Goal: Task Accomplishment & Management: Manage account settings

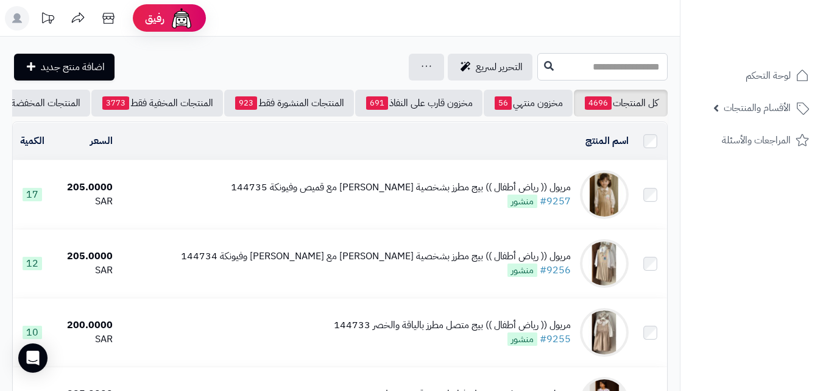
click at [563, 62] on input "text" at bounding box center [603, 66] width 130 height 27
type input "******"
click at [544, 68] on icon at bounding box center [549, 65] width 10 height 10
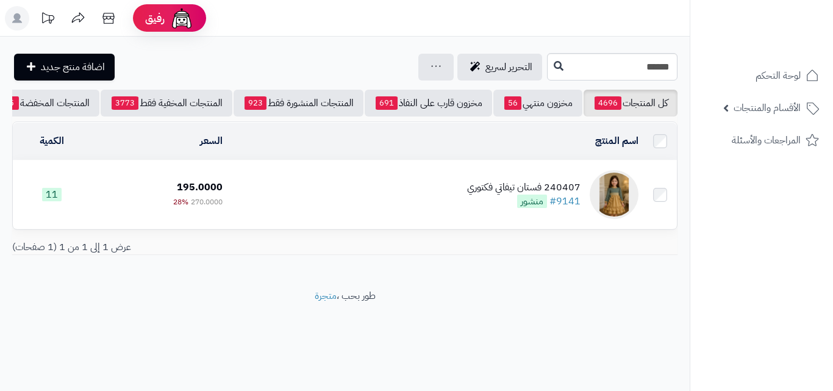
click at [431, 201] on td "240407 فستان تيفاتي فكتوري #9141 منشور" at bounding box center [435, 194] width 416 height 68
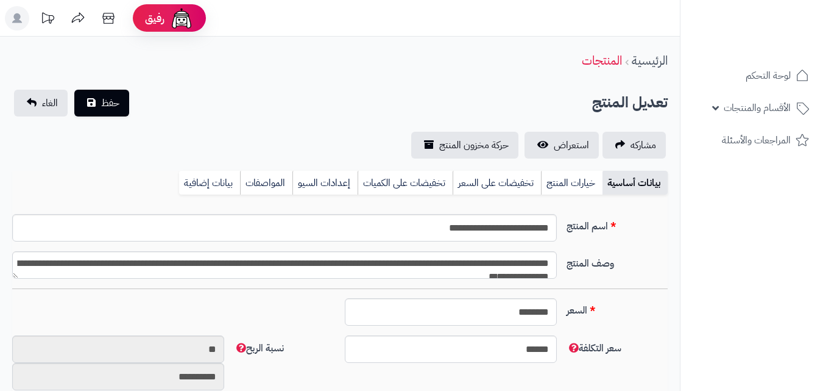
type input "******"
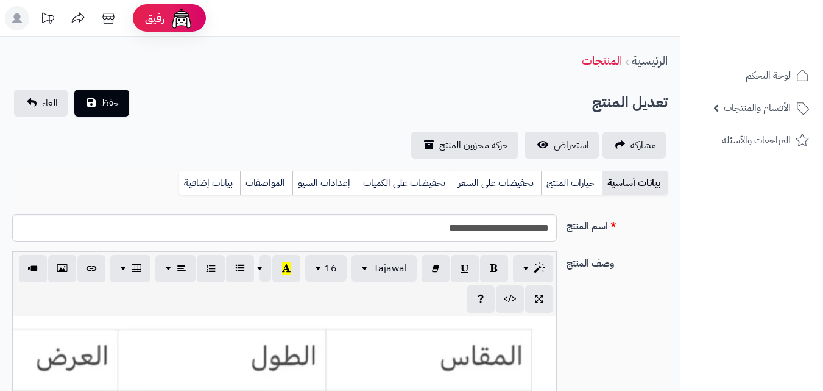
scroll to position [222, 0]
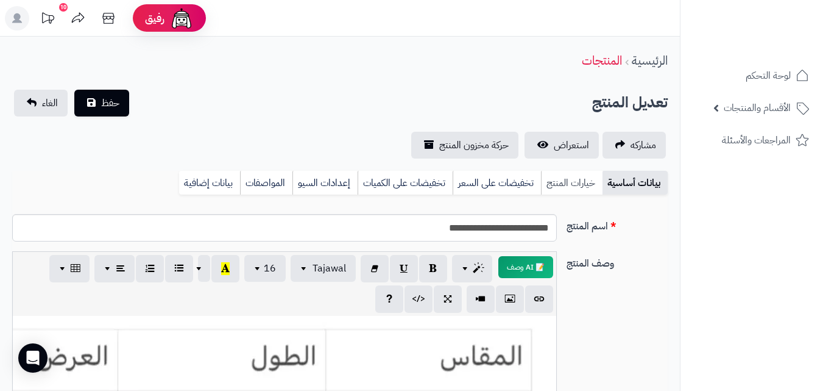
click at [566, 182] on link "خيارات المنتج" at bounding box center [572, 183] width 62 height 24
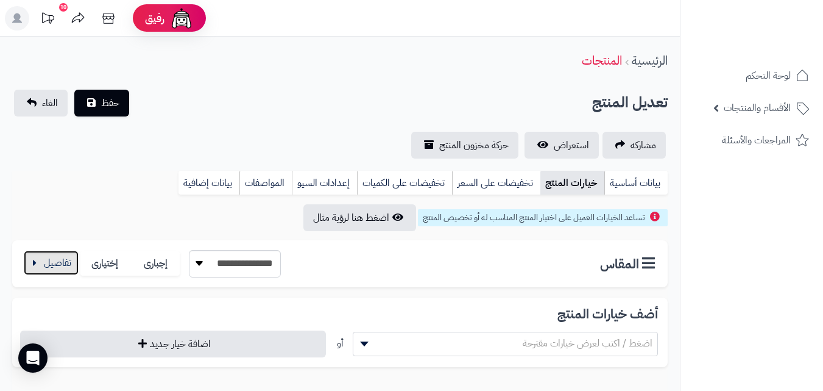
click at [63, 274] on button "button" at bounding box center [51, 262] width 55 height 24
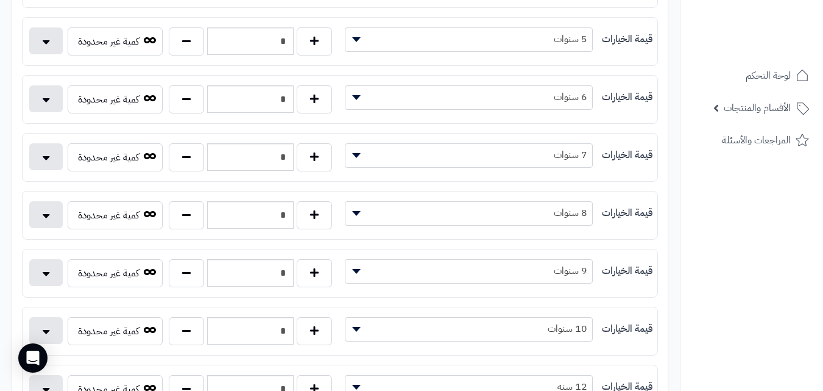
scroll to position [492, 0]
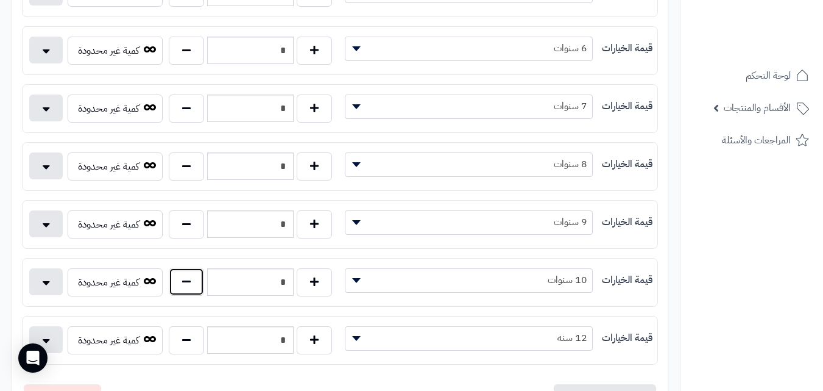
click at [204, 275] on button "button" at bounding box center [186, 282] width 35 height 28
type input "*"
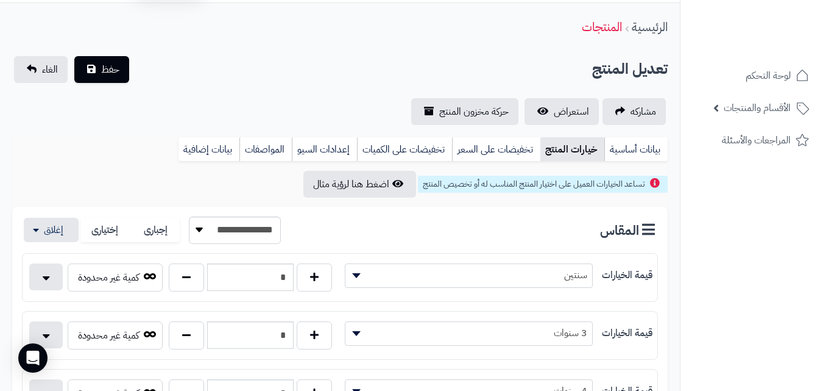
scroll to position [0, 0]
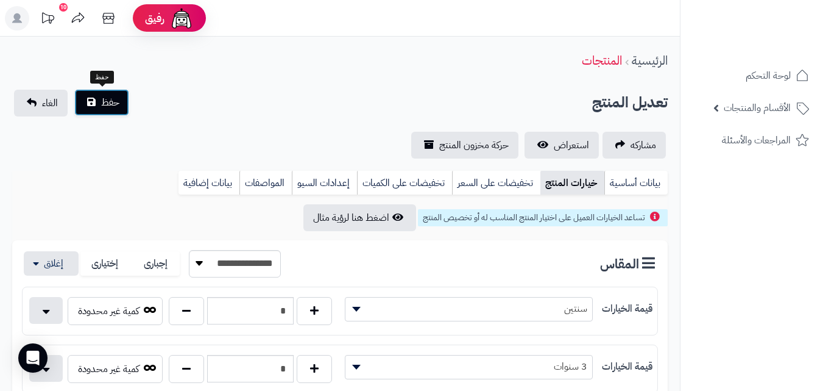
click at [100, 93] on button "حفظ" at bounding box center [101, 102] width 55 height 27
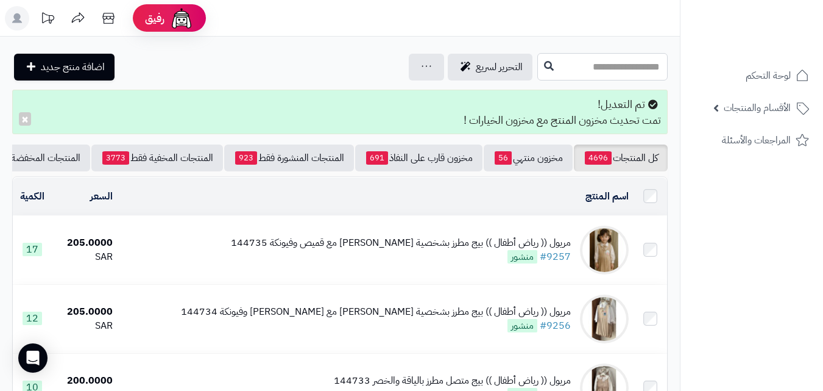
click at [601, 69] on input "text" at bounding box center [603, 66] width 130 height 27
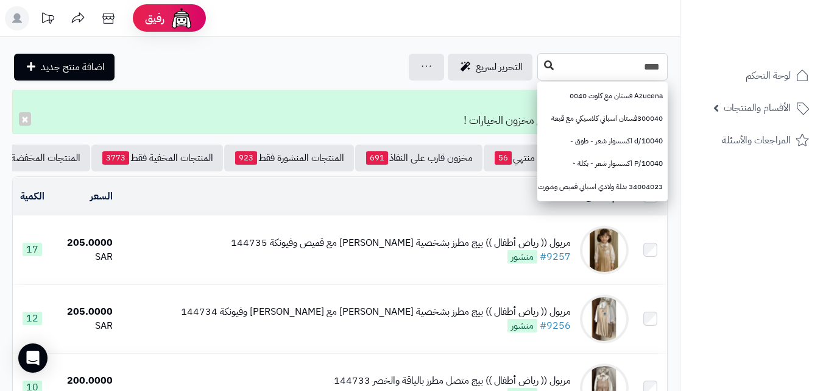
type input "****"
click at [540, 66] on button at bounding box center [549, 65] width 18 height 23
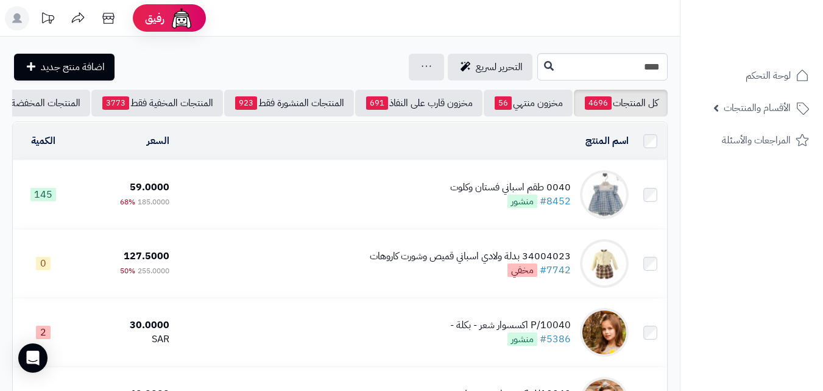
click at [395, 170] on td "0040 طقم اسباني فستان وكلوت #8452 منشور" at bounding box center [404, 194] width 460 height 68
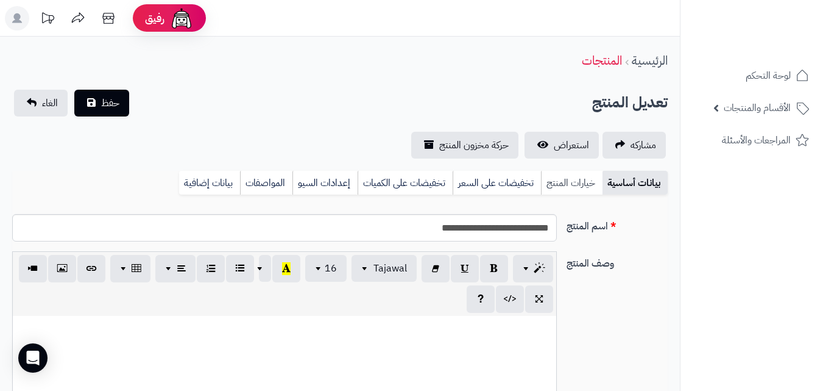
click at [569, 171] on link "خيارات المنتج" at bounding box center [572, 183] width 62 height 24
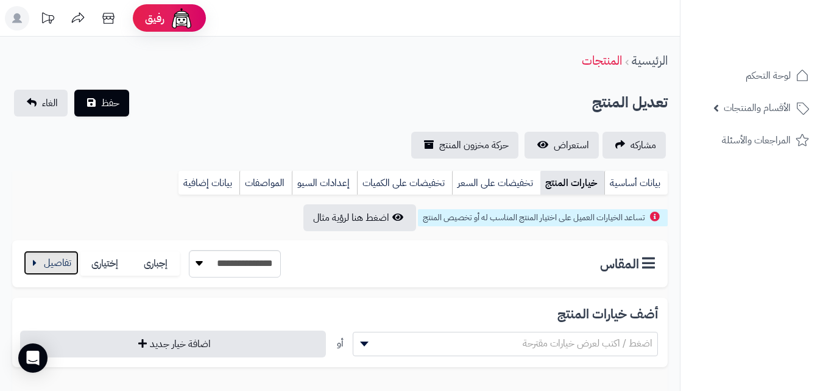
click at [29, 256] on button "button" at bounding box center [51, 262] width 55 height 24
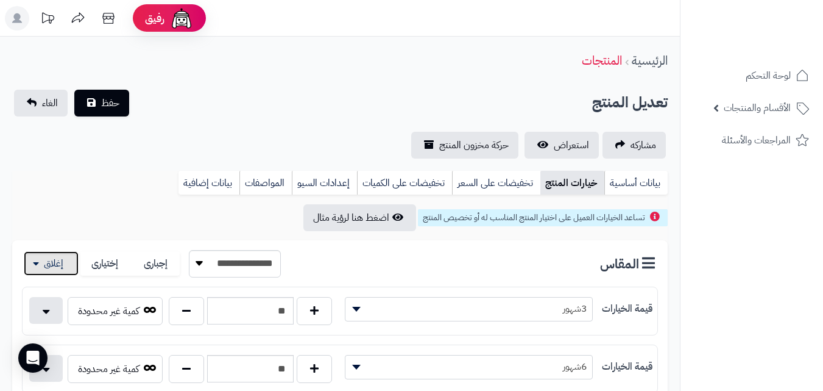
scroll to position [169, 0]
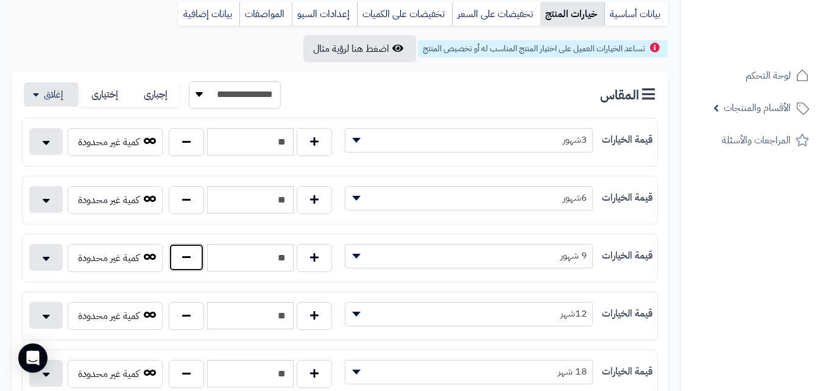
click at [172, 270] on button "button" at bounding box center [186, 257] width 35 height 28
type input "**"
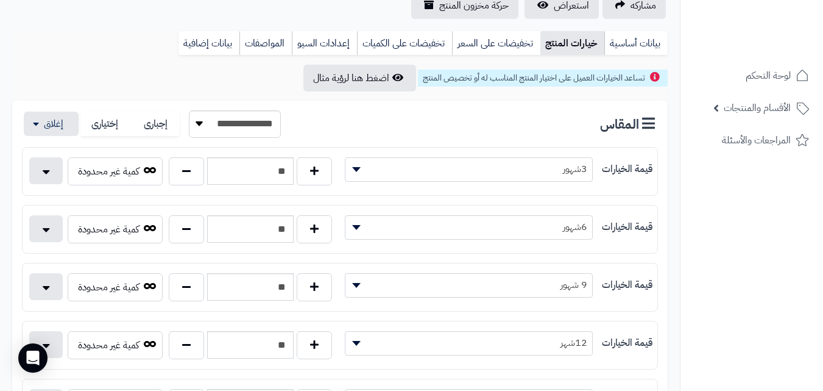
scroll to position [0, 0]
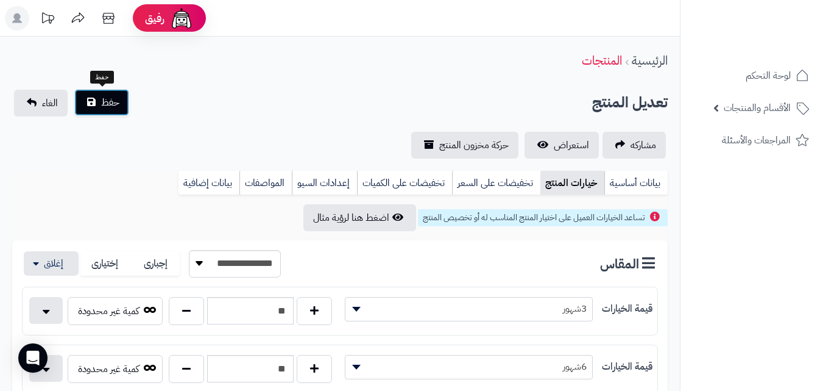
click at [100, 105] on button "حفظ" at bounding box center [101, 102] width 55 height 27
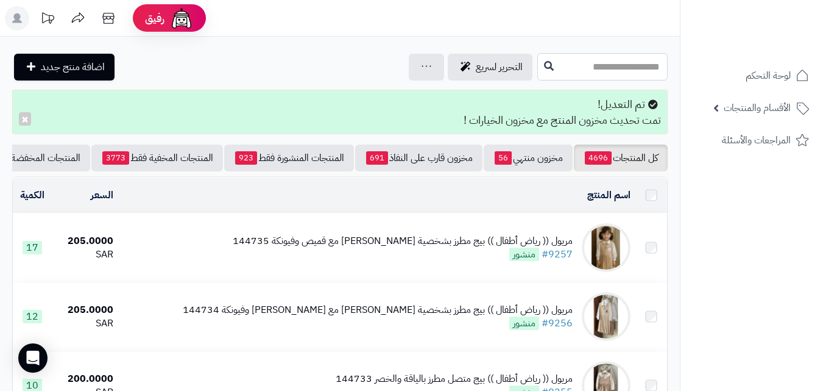
click at [538, 60] on input "text" at bounding box center [603, 66] width 130 height 27
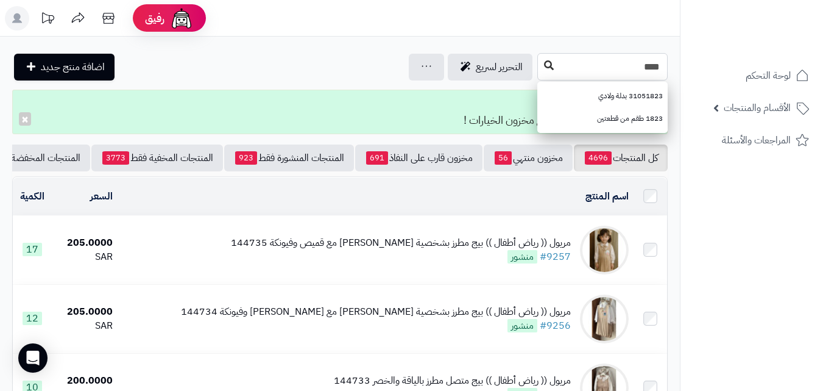
type input "****"
click at [540, 55] on button at bounding box center [549, 65] width 18 height 23
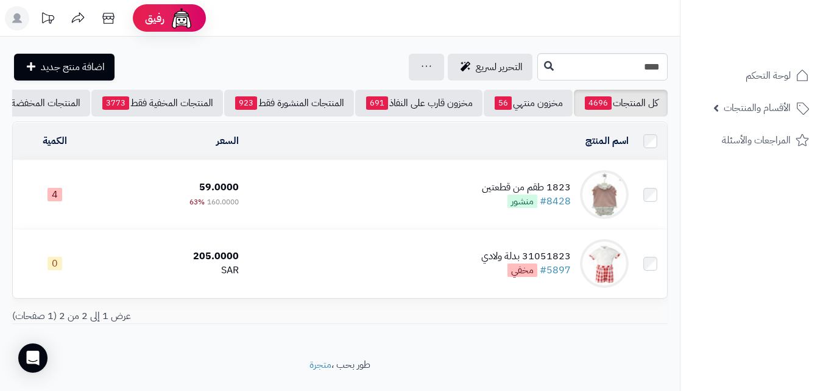
click at [447, 197] on td "1823 طقم من قطعتين #8428 منشور" at bounding box center [439, 194] width 390 height 68
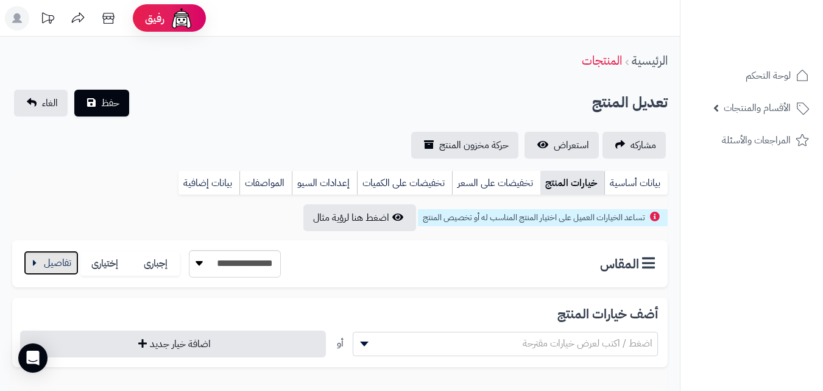
click at [72, 272] on button "button" at bounding box center [51, 262] width 55 height 24
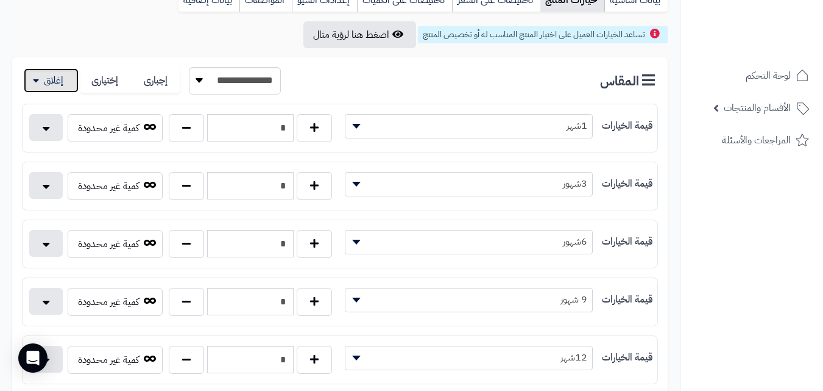
scroll to position [197, 0]
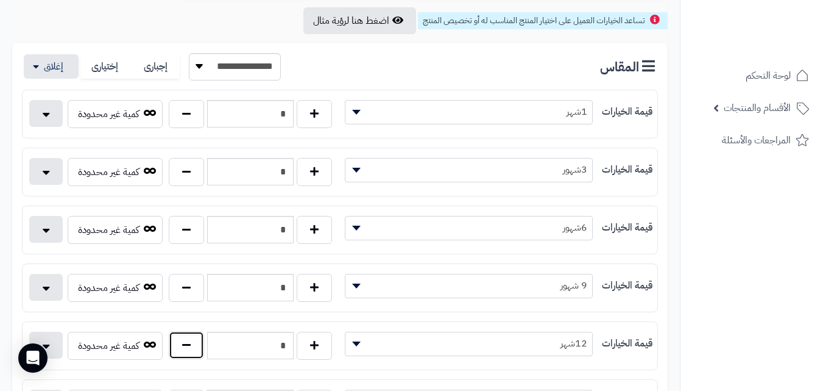
click at [171, 355] on button "button" at bounding box center [186, 345] width 35 height 28
type input "*"
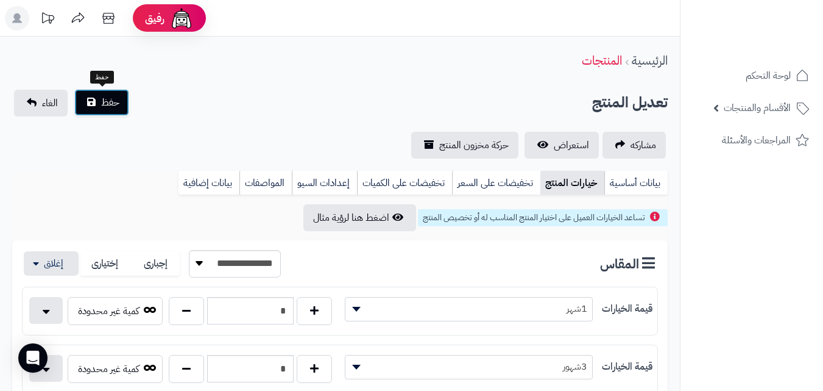
click at [96, 89] on button "حفظ" at bounding box center [101, 102] width 55 height 27
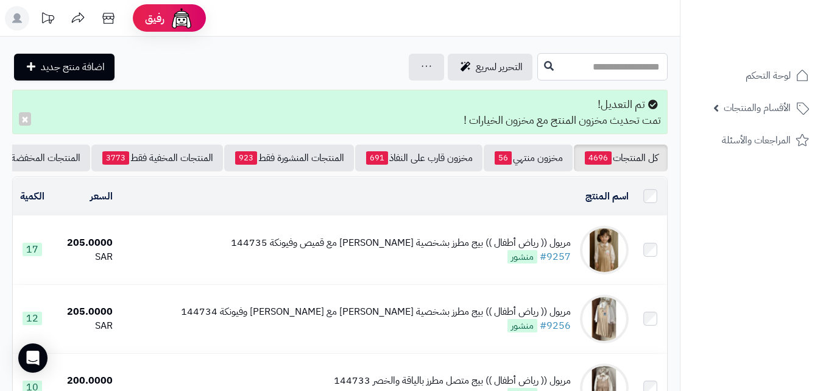
click at [570, 69] on input "text" at bounding box center [603, 66] width 130 height 27
type input "****"
click at [540, 75] on button at bounding box center [549, 65] width 18 height 23
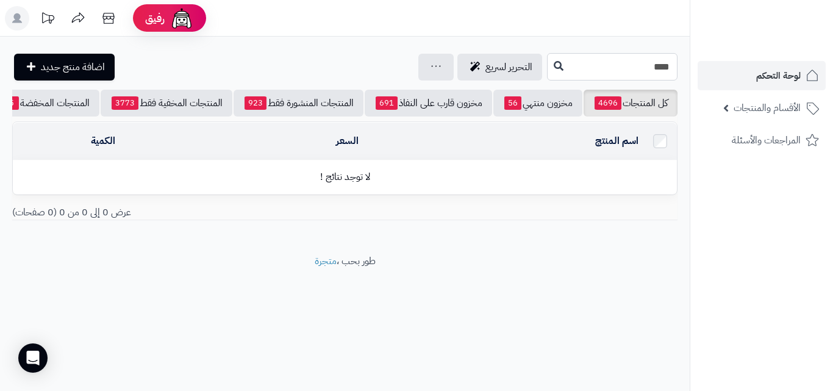
drag, startPoint x: 616, startPoint y: 63, endPoint x: 832, endPoint y: 73, distance: 216.6
click at [832, 73] on div "رفيق ! الطلبات معالجة مكتمل إرجاع المنتجات العملاء المتواجدون الان 20366 عملاء …" at bounding box center [416, 195] width 833 height 391
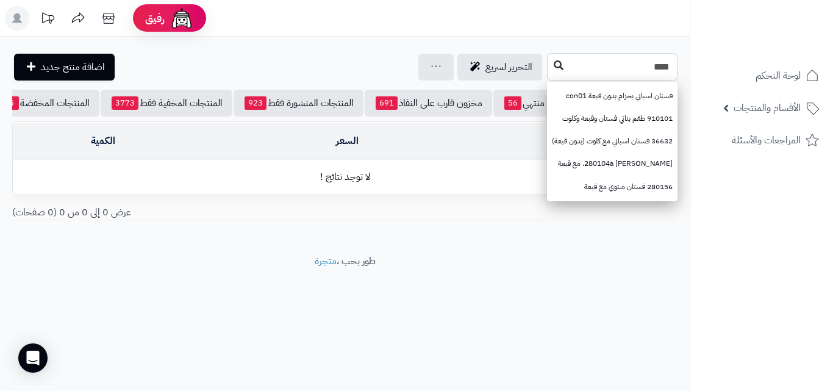
type input "****"
drag, startPoint x: 484, startPoint y: 68, endPoint x: 468, endPoint y: 63, distance: 16.8
click at [553, 68] on icon at bounding box center [558, 66] width 10 height 10
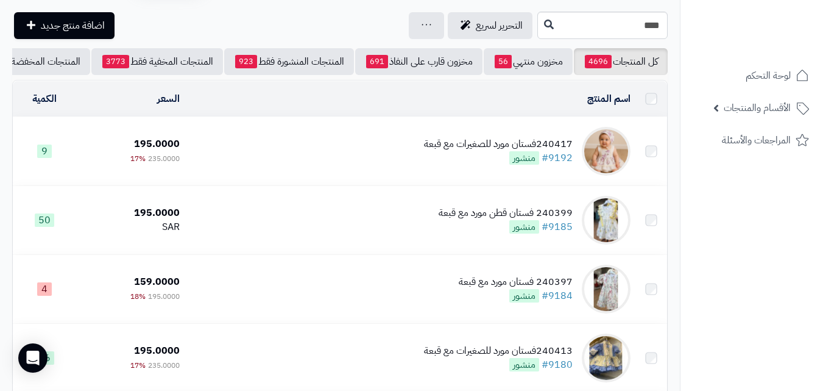
scroll to position [41, 0]
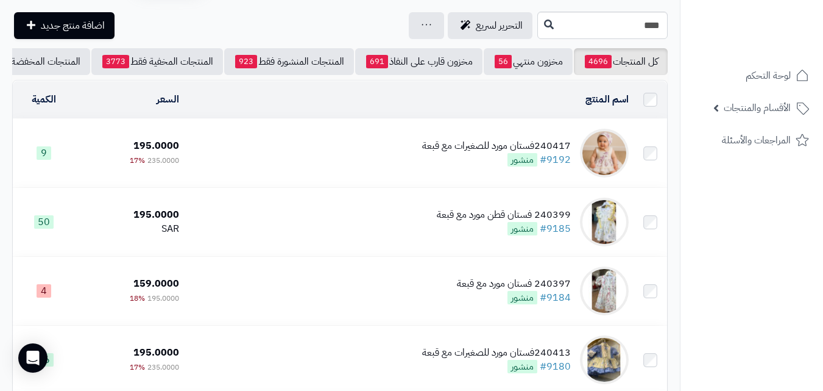
click at [823, 70] on html "رفيق ! الطلبات معالجة مكتمل إرجاع المنتجات العملاء المتواجدون الان 20366 عملاء …" at bounding box center [411, 154] width 823 height 391
click at [475, 165] on div "240417فستان مورد للصغيرات مع قبعة #9192 منشور" at bounding box center [496, 153] width 149 height 28
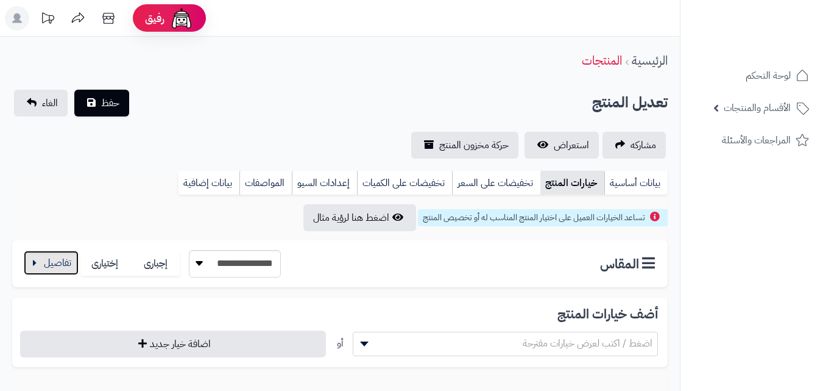
click at [51, 265] on button "button" at bounding box center [51, 262] width 55 height 24
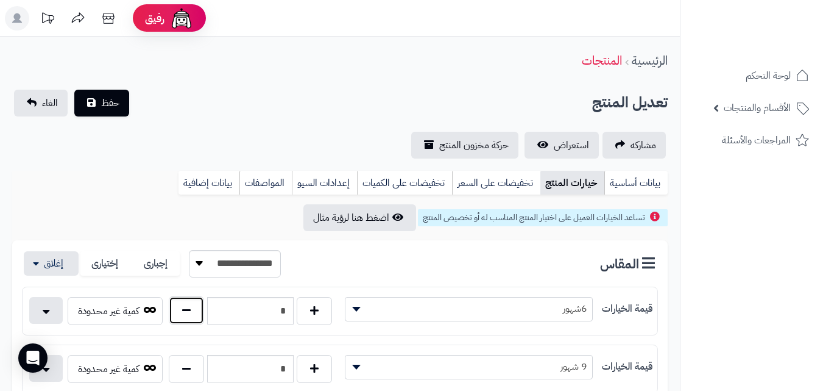
click at [180, 316] on button "button" at bounding box center [186, 310] width 35 height 28
type input "*"
click at [90, 98] on button "حفظ" at bounding box center [101, 102] width 55 height 27
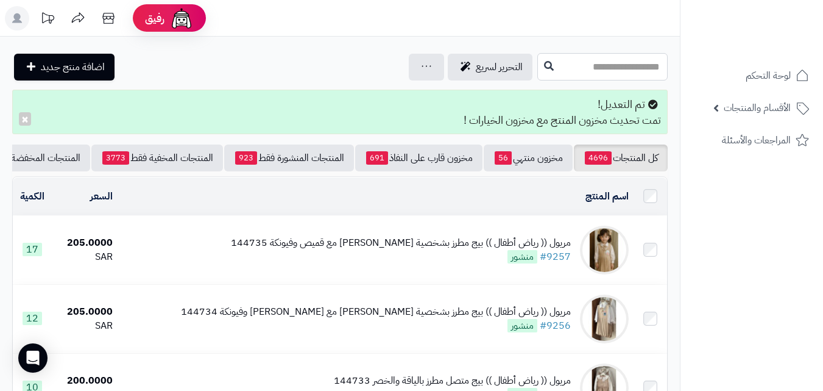
click at [618, 70] on input "text" at bounding box center [603, 66] width 130 height 27
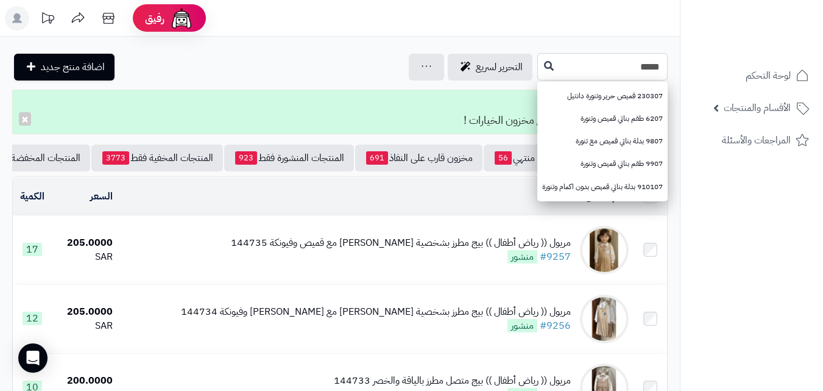
type input "*****"
click at [540, 65] on button at bounding box center [549, 65] width 18 height 23
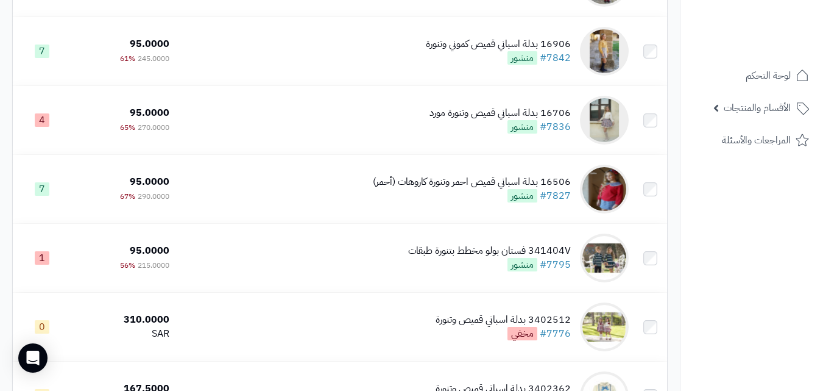
scroll to position [427, 0]
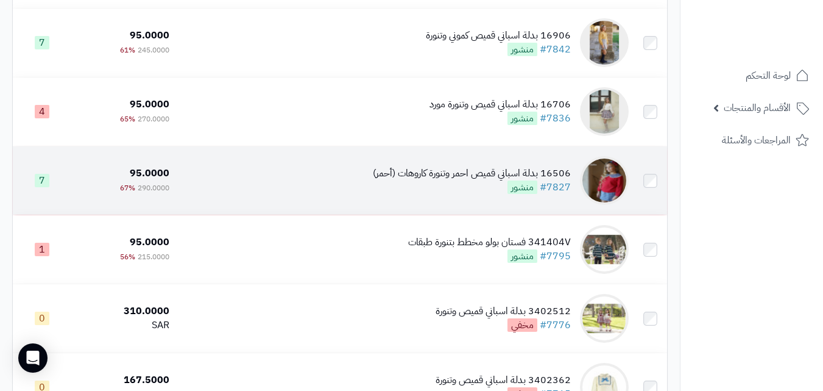
click at [396, 164] on td "16506 بدلة اسباني قميص احمر وتنورة كاروهات (أحمر) #7827 منشور" at bounding box center [404, 180] width 460 height 68
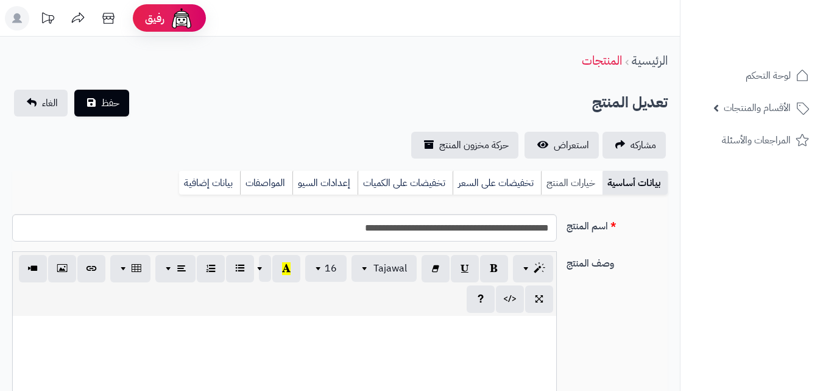
scroll to position [192, 0]
click at [573, 188] on link "خيارات المنتج" at bounding box center [572, 183] width 62 height 24
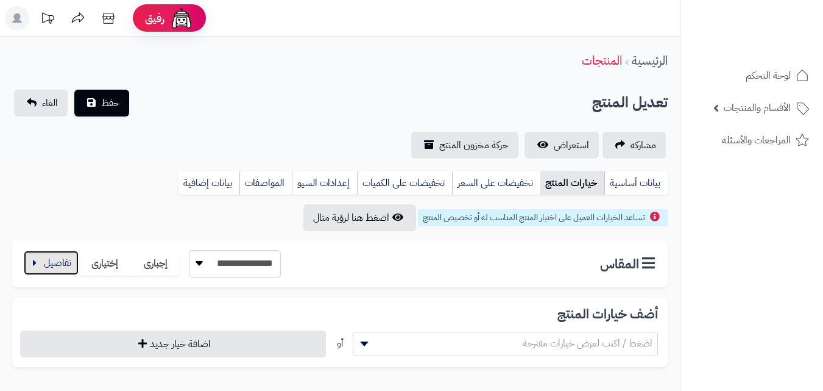
click at [76, 259] on button "button" at bounding box center [51, 262] width 55 height 24
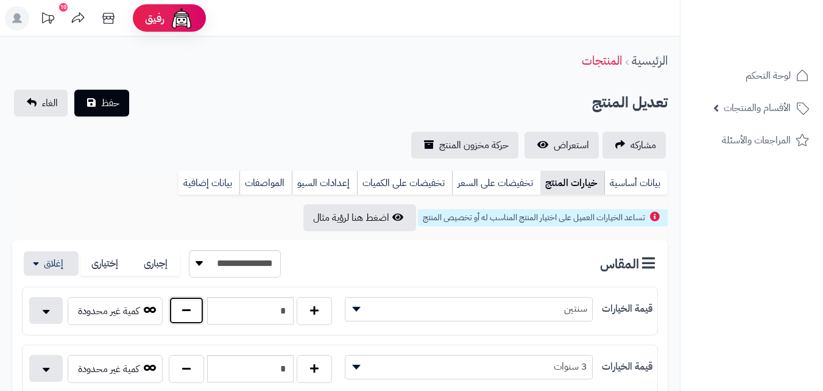
click at [179, 304] on button "button" at bounding box center [186, 310] width 35 height 28
type input "*"
click at [96, 106] on button "حفظ" at bounding box center [101, 102] width 55 height 27
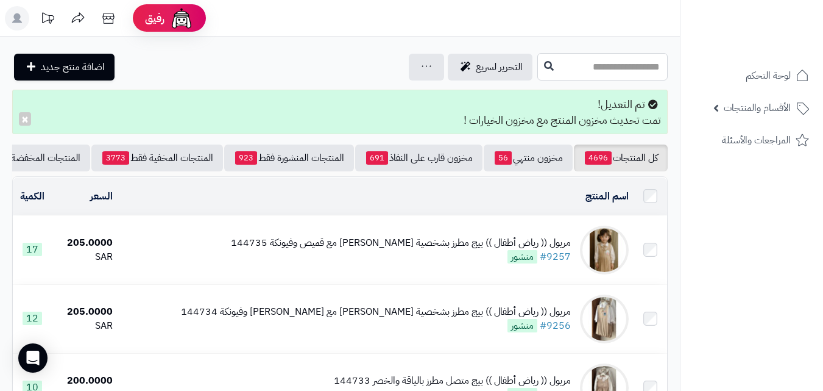
click at [624, 67] on input "text" at bounding box center [603, 66] width 130 height 27
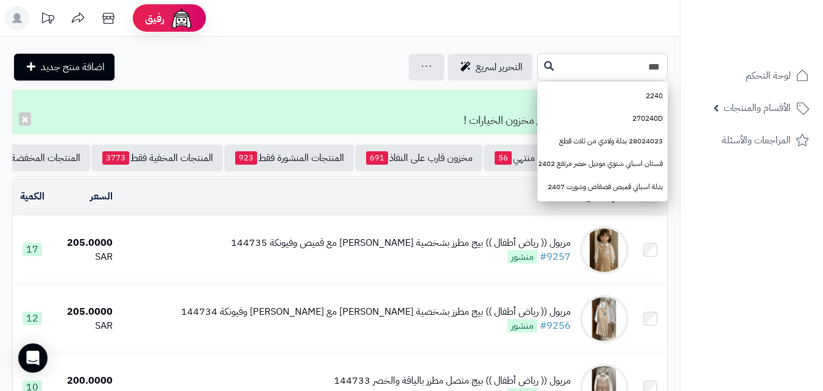
click at [538, 70] on input "***" at bounding box center [603, 66] width 130 height 27
type input "***"
click at [540, 58] on button at bounding box center [549, 65] width 18 height 23
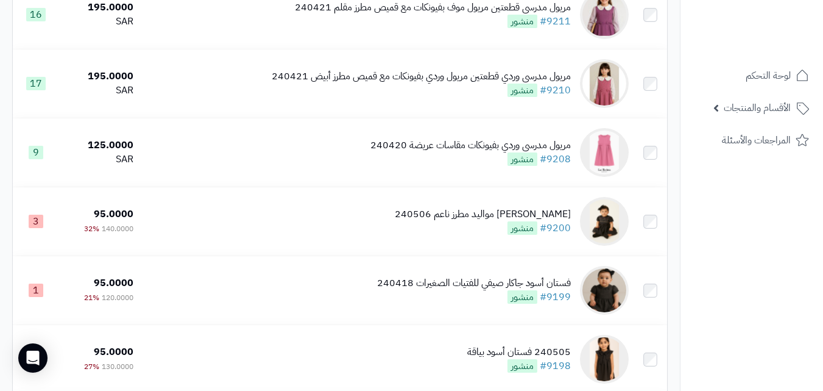
scroll to position [1287, 0]
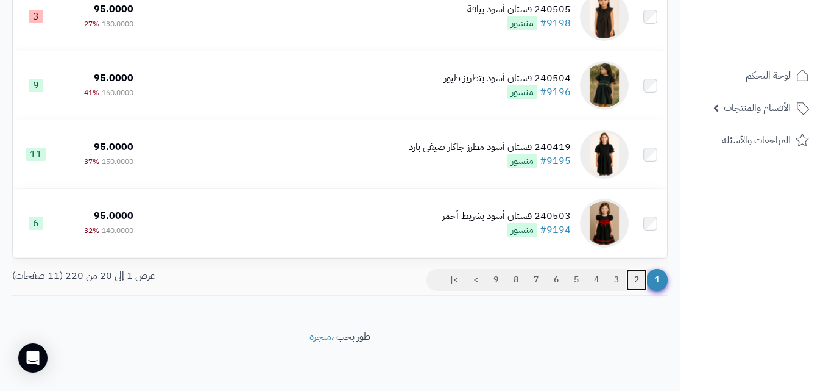
click at [639, 277] on link "2" at bounding box center [637, 280] width 21 height 22
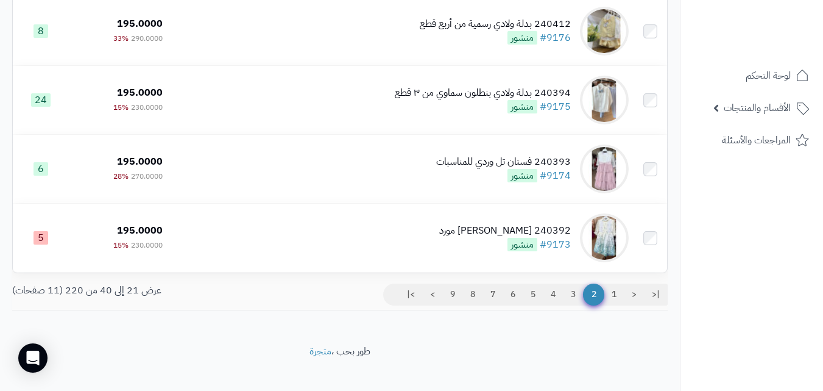
scroll to position [1287, 0]
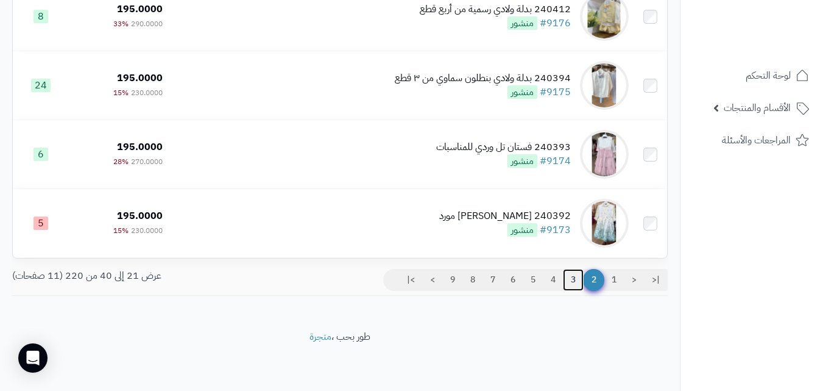
click at [563, 275] on link "3" at bounding box center [573, 280] width 21 height 22
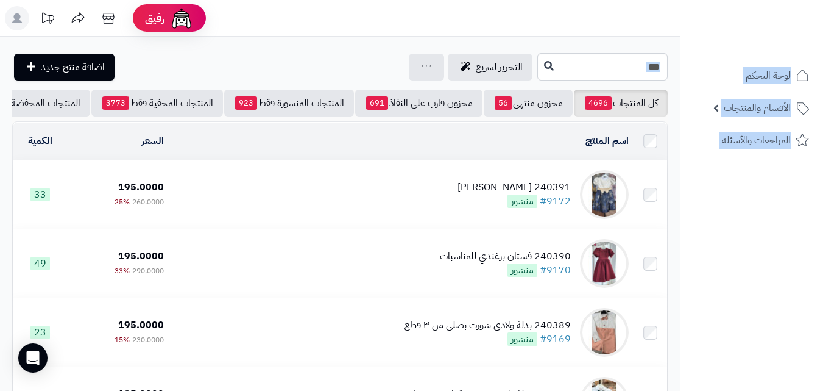
drag, startPoint x: 832, startPoint y: 132, endPoint x: 830, endPoint y: 179, distance: 47.6
click at [823, 179] on html "رفيق ! الطلبات معالجة مكتمل إرجاع المنتجات العملاء المتواجدون الان 20366 عملاء …" at bounding box center [411, 195] width 823 height 391
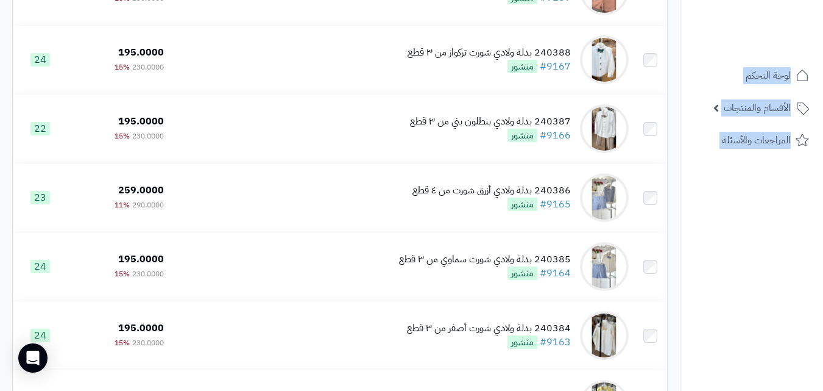
scroll to position [444, 0]
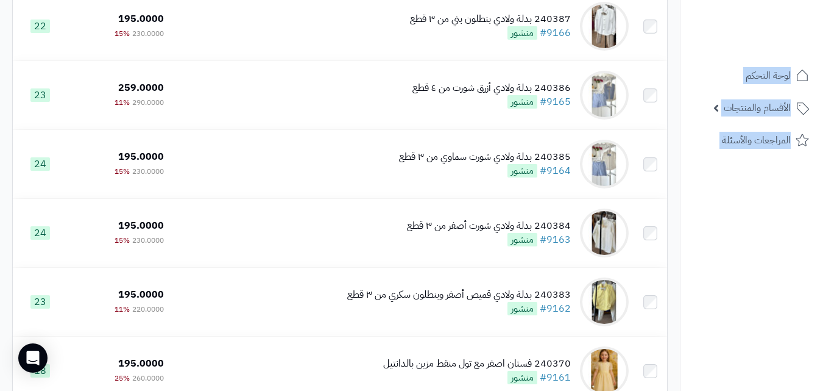
click at [789, 216] on nav "لوحة التحكم الأقسام والمنتجات المنتجات مخزون الخيارات الأقسام الماركات مواصفات …" at bounding box center [751, 210] width 143 height 391
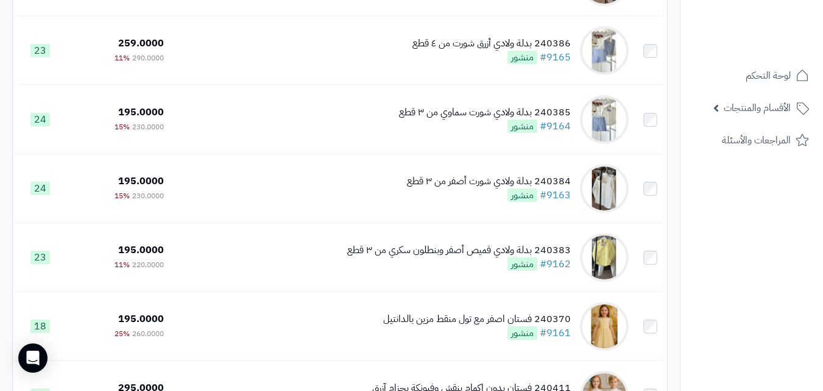
scroll to position [1287, 0]
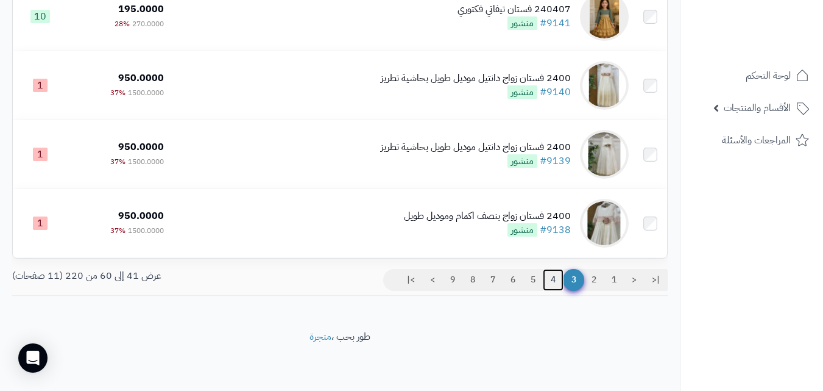
click at [548, 270] on link "4" at bounding box center [553, 280] width 21 height 22
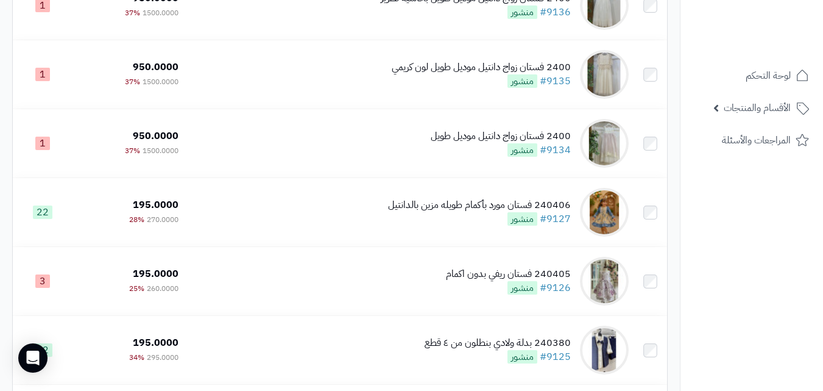
scroll to position [255, 0]
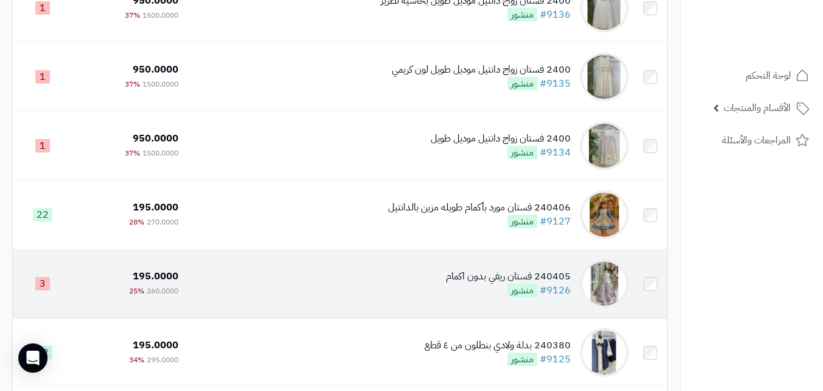
click at [359, 273] on td "240405 فستان ريفي بدون اكمام #9126 منشور" at bounding box center [408, 283] width 450 height 68
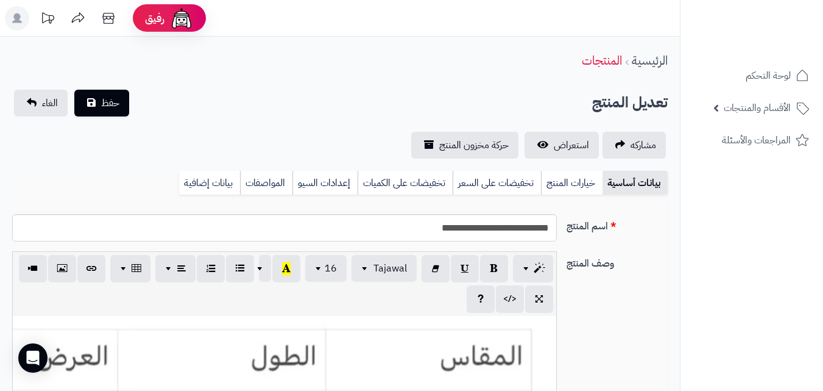
click at [582, 182] on link "خيارات المنتج" at bounding box center [572, 183] width 62 height 24
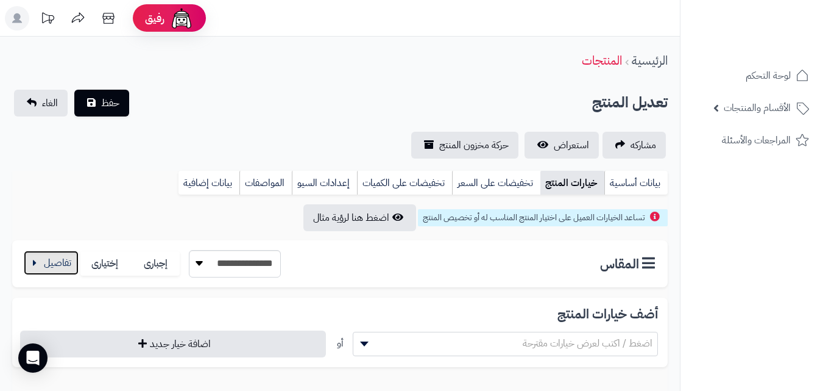
click at [61, 268] on button "button" at bounding box center [51, 262] width 55 height 24
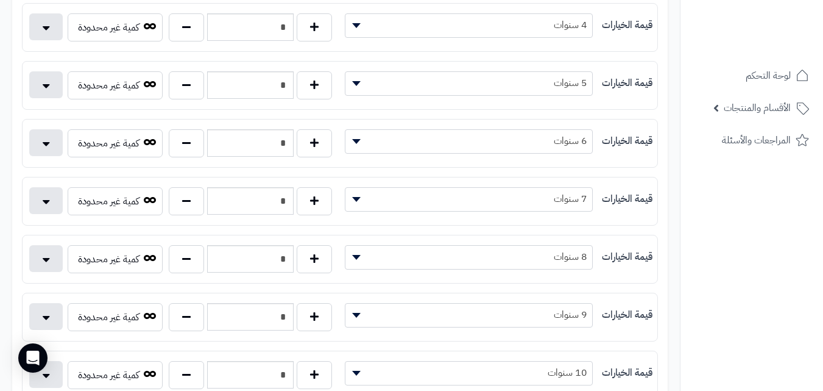
scroll to position [569, 0]
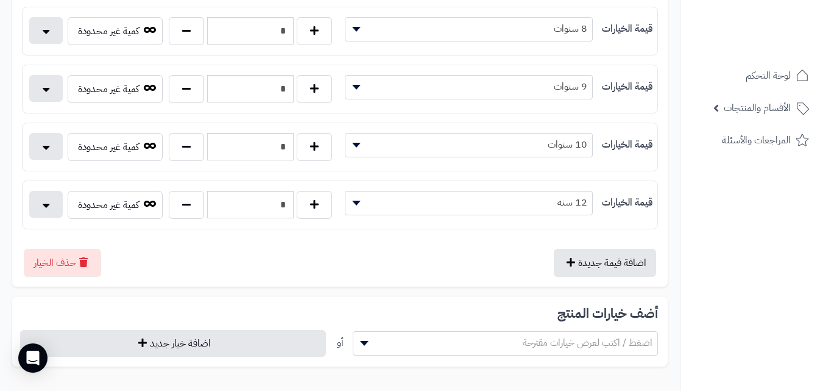
click at [204, 147] on div "*" at bounding box center [250, 147] width 169 height 28
click at [182, 146] on button "button" at bounding box center [186, 146] width 35 height 28
type input "*"
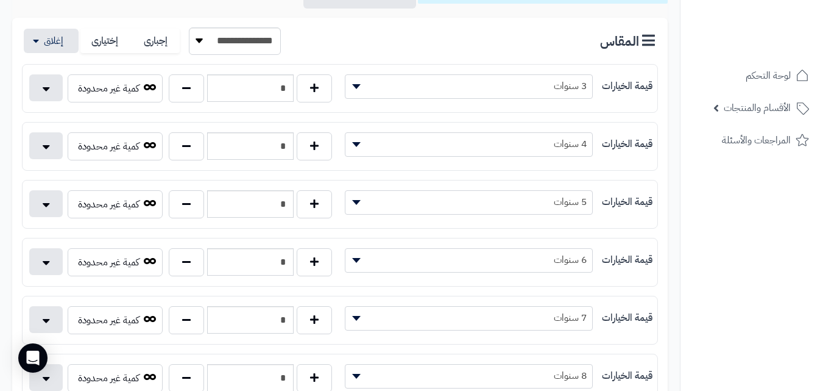
scroll to position [0, 0]
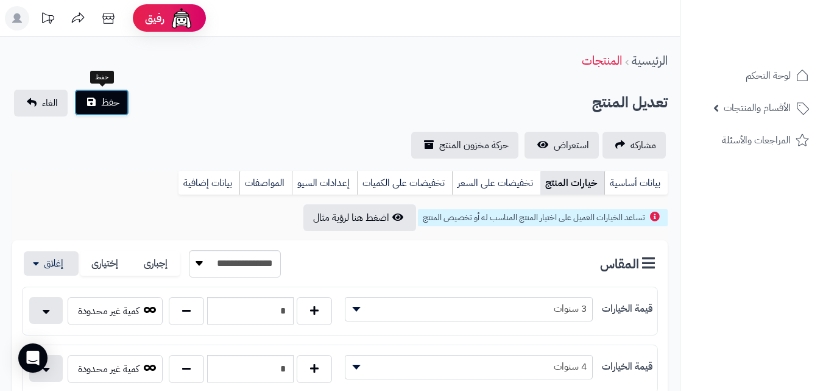
click at [110, 97] on span "حفظ" at bounding box center [110, 102] width 18 height 15
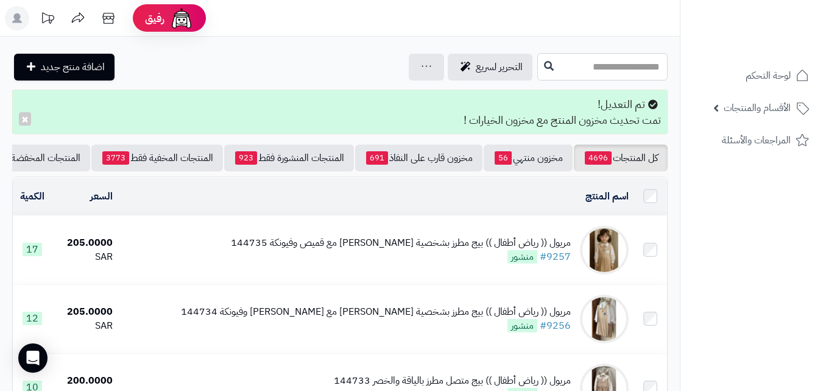
click at [622, 72] on input "text" at bounding box center [603, 66] width 130 height 27
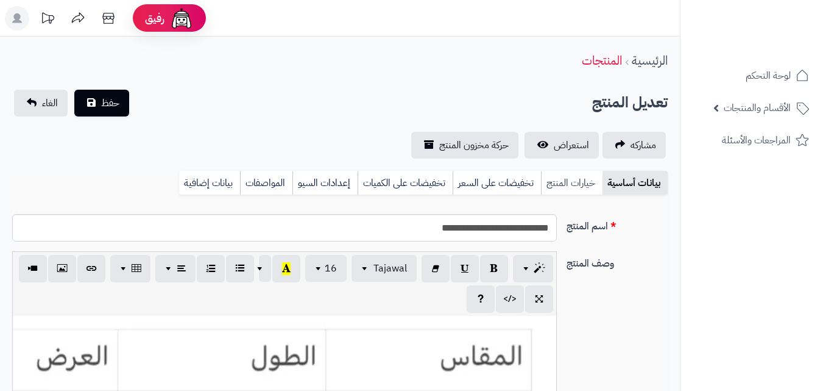
scroll to position [229, 0]
click at [589, 175] on link "خيارات المنتج" at bounding box center [572, 183] width 62 height 24
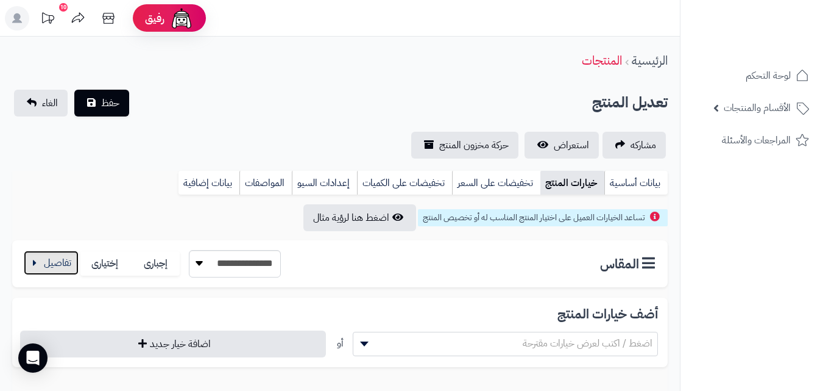
click at [38, 253] on button "button" at bounding box center [51, 262] width 55 height 24
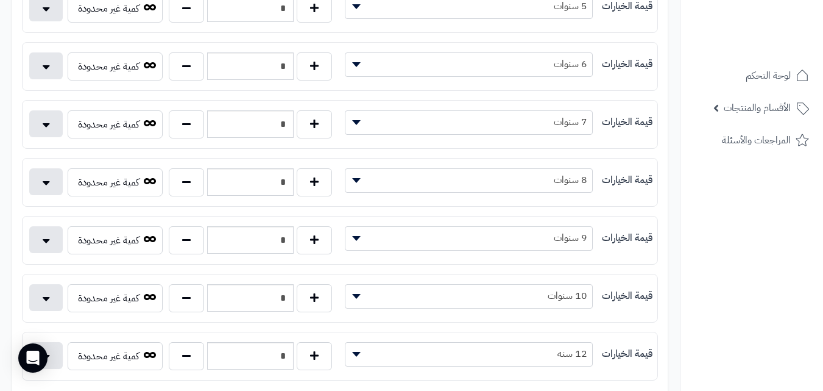
scroll to position [416, 0]
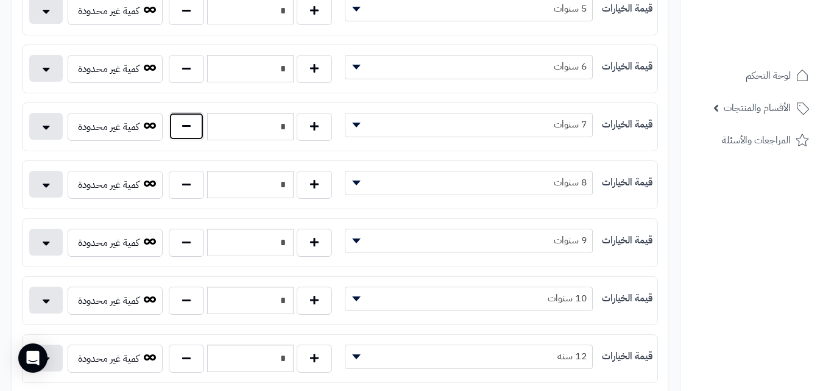
click at [189, 136] on button "button" at bounding box center [186, 126] width 35 height 28
type input "*"
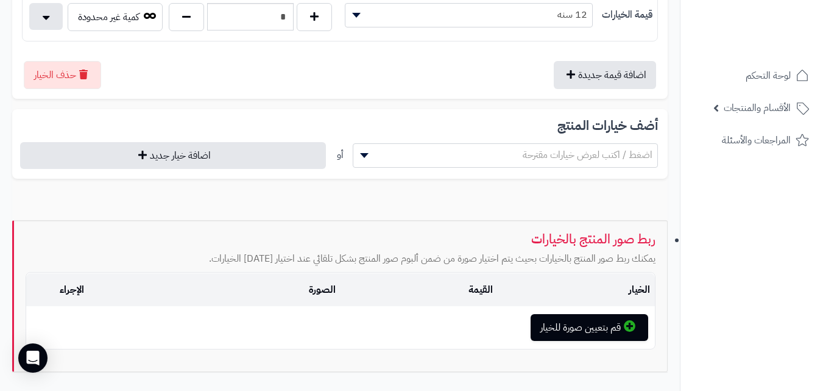
scroll to position [0, 0]
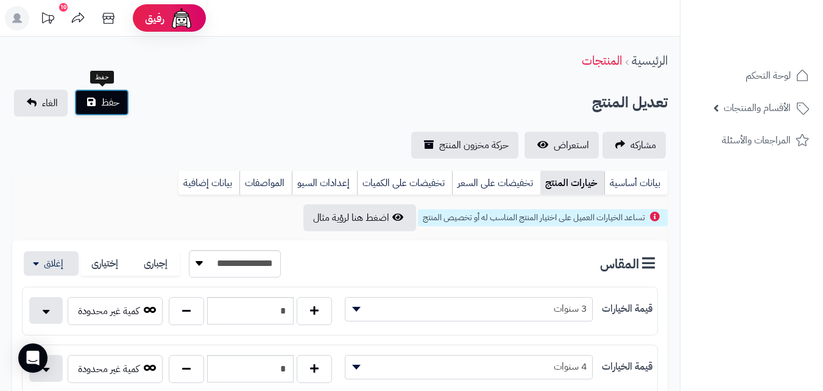
click at [116, 114] on button "حفظ" at bounding box center [101, 102] width 55 height 27
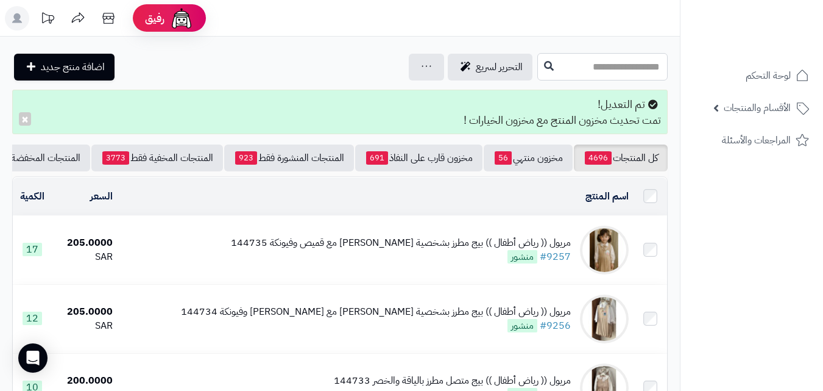
click at [597, 68] on input "text" at bounding box center [603, 66] width 130 height 27
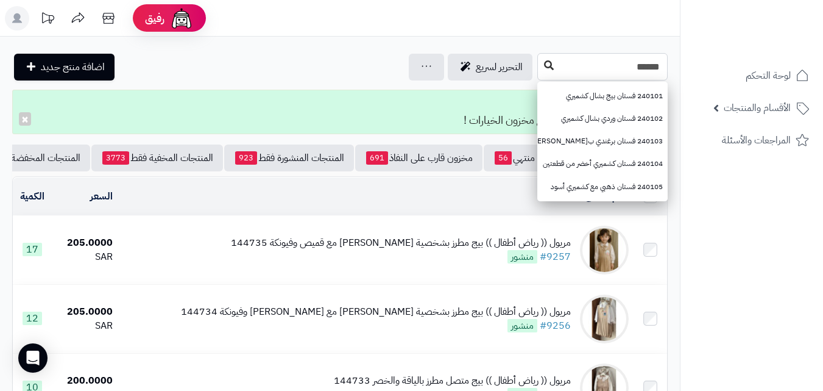
type input "******"
click at [544, 69] on icon at bounding box center [549, 65] width 10 height 10
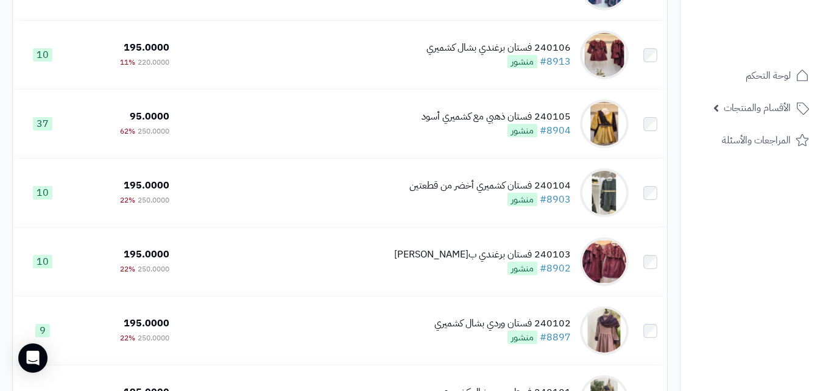
scroll to position [439, 0]
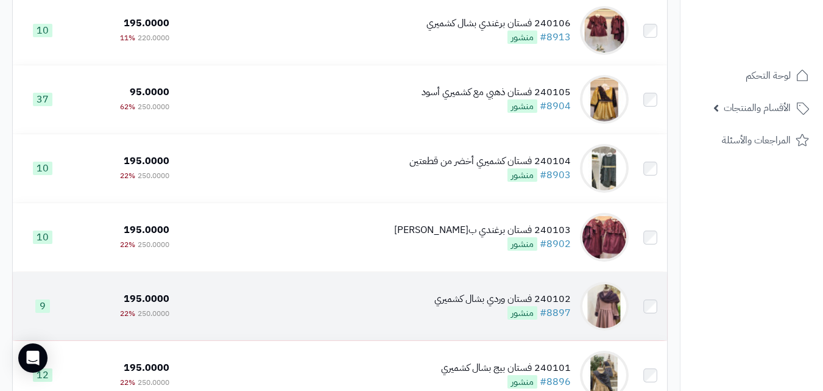
click at [323, 311] on td "240102 فستان وردي بشال كشميري #8897 منشور" at bounding box center [404, 306] width 460 height 68
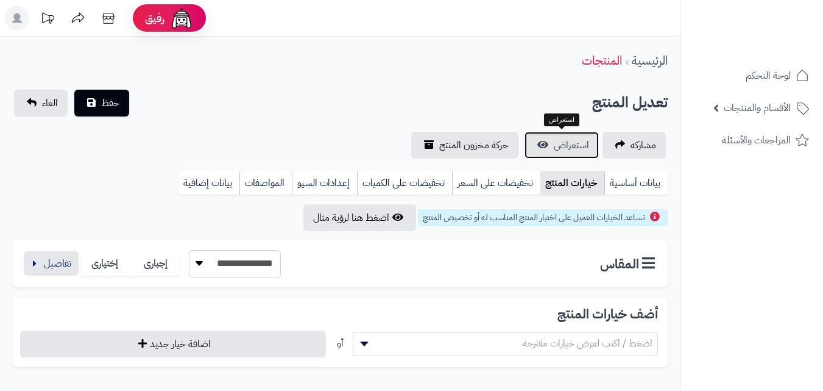
click at [581, 144] on span "استعراض" at bounding box center [571, 145] width 35 height 15
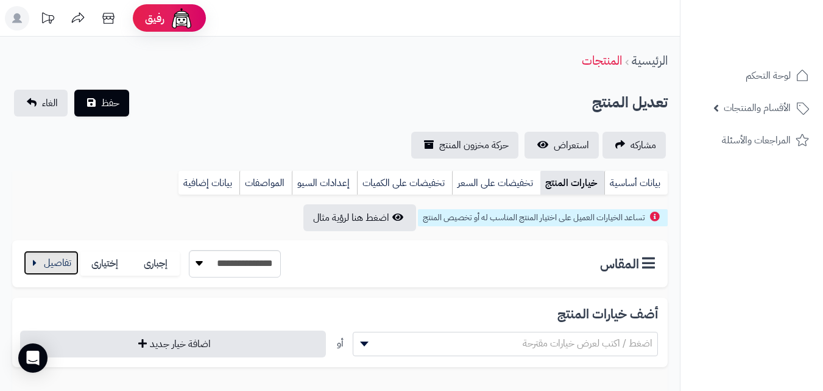
click at [42, 265] on button "button" at bounding box center [51, 262] width 55 height 24
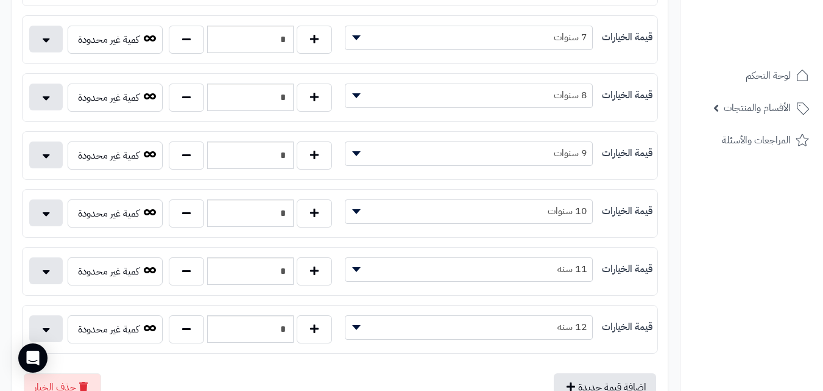
scroll to position [470, 0]
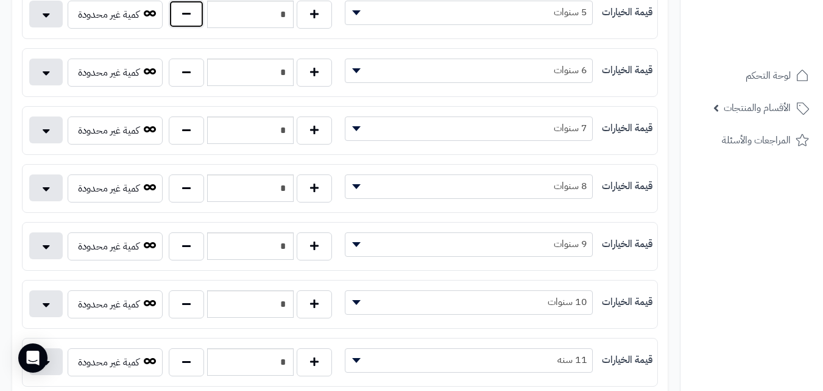
click at [169, 5] on button "button" at bounding box center [186, 14] width 35 height 28
type input "*"
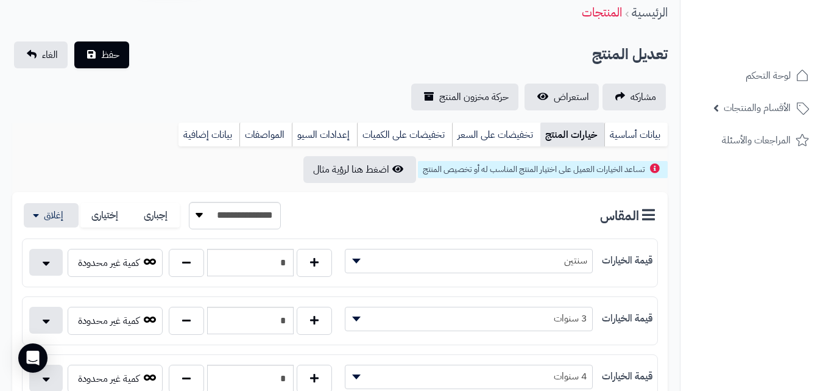
scroll to position [6, 0]
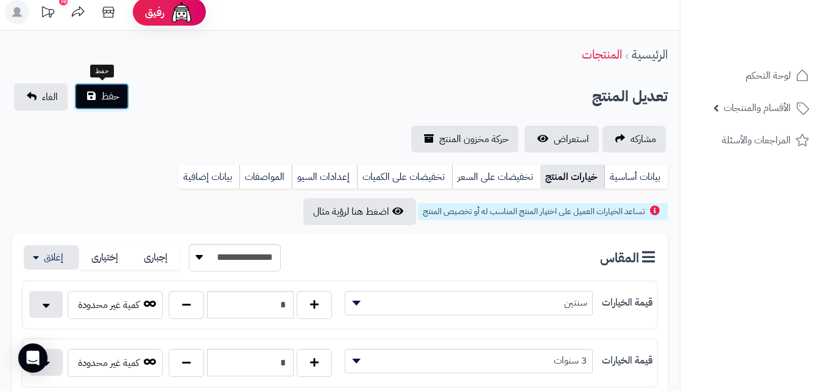
click at [124, 88] on button "حفظ" at bounding box center [101, 96] width 55 height 27
